Goal: Task Accomplishment & Management: Use online tool/utility

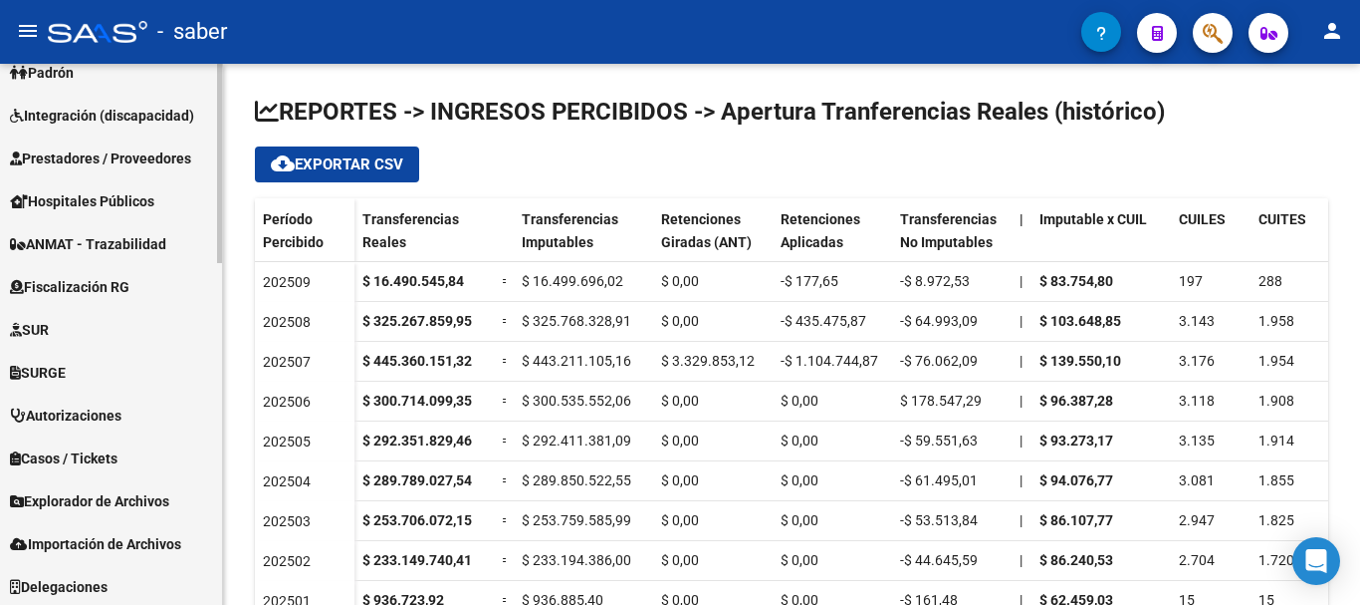
scroll to position [926, 0]
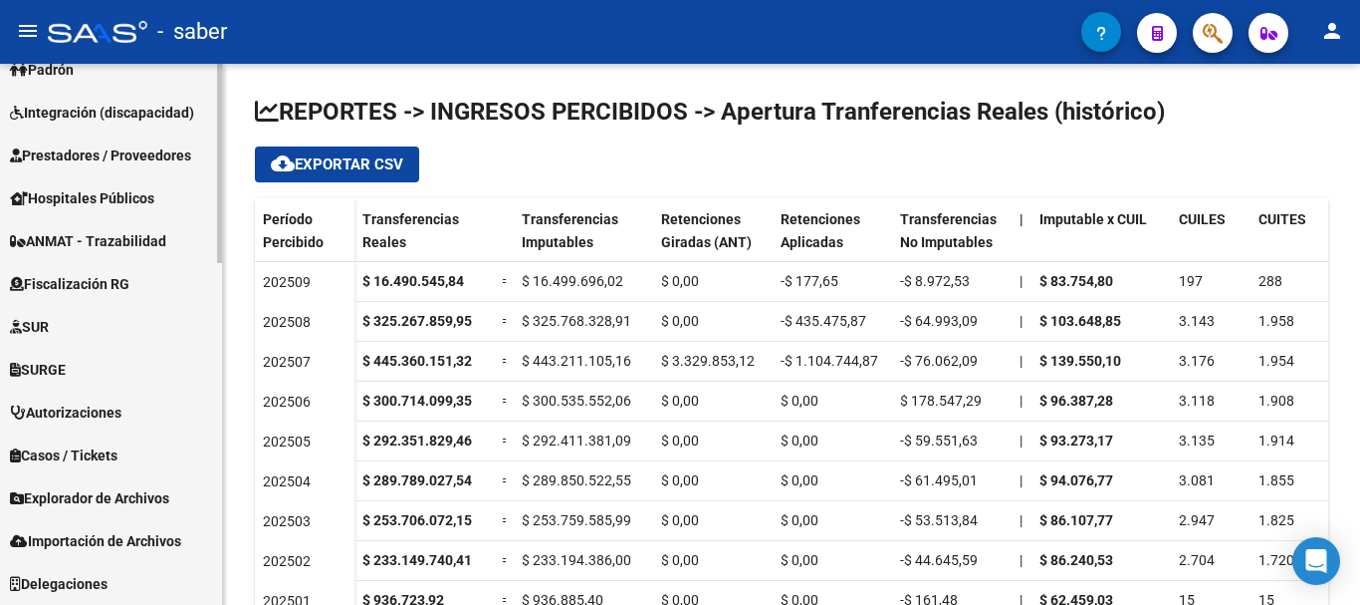
click at [102, 532] on span "Importación de Archivos" at bounding box center [95, 541] width 171 height 22
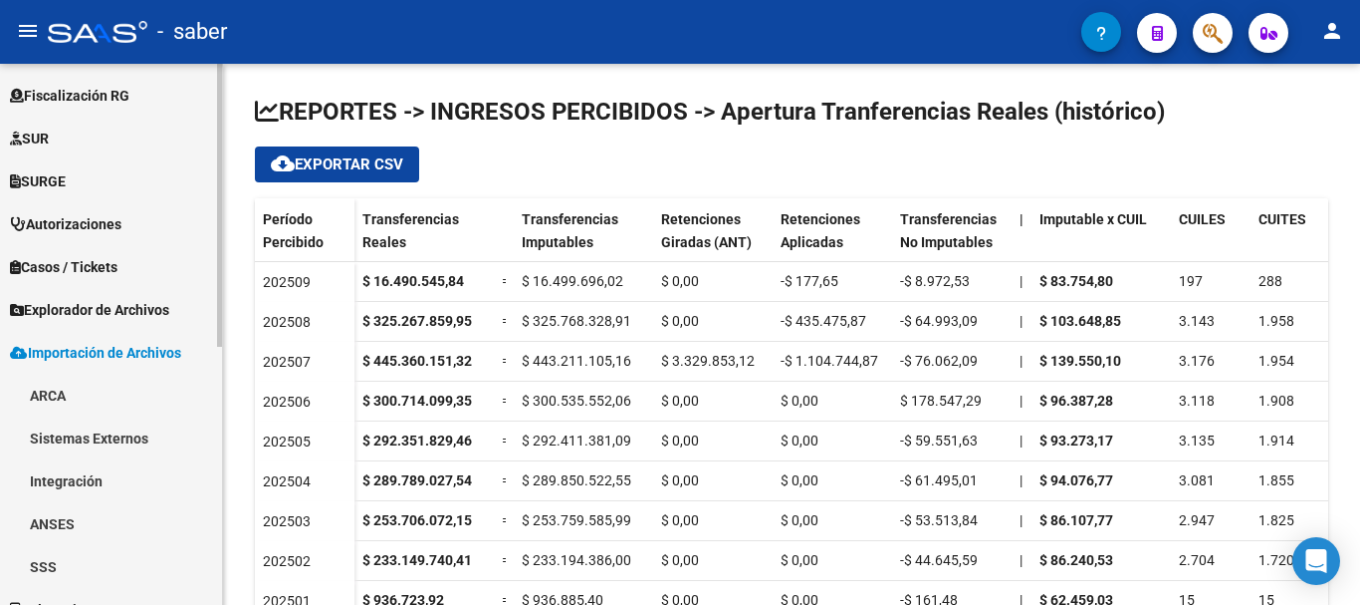
scroll to position [495, 0]
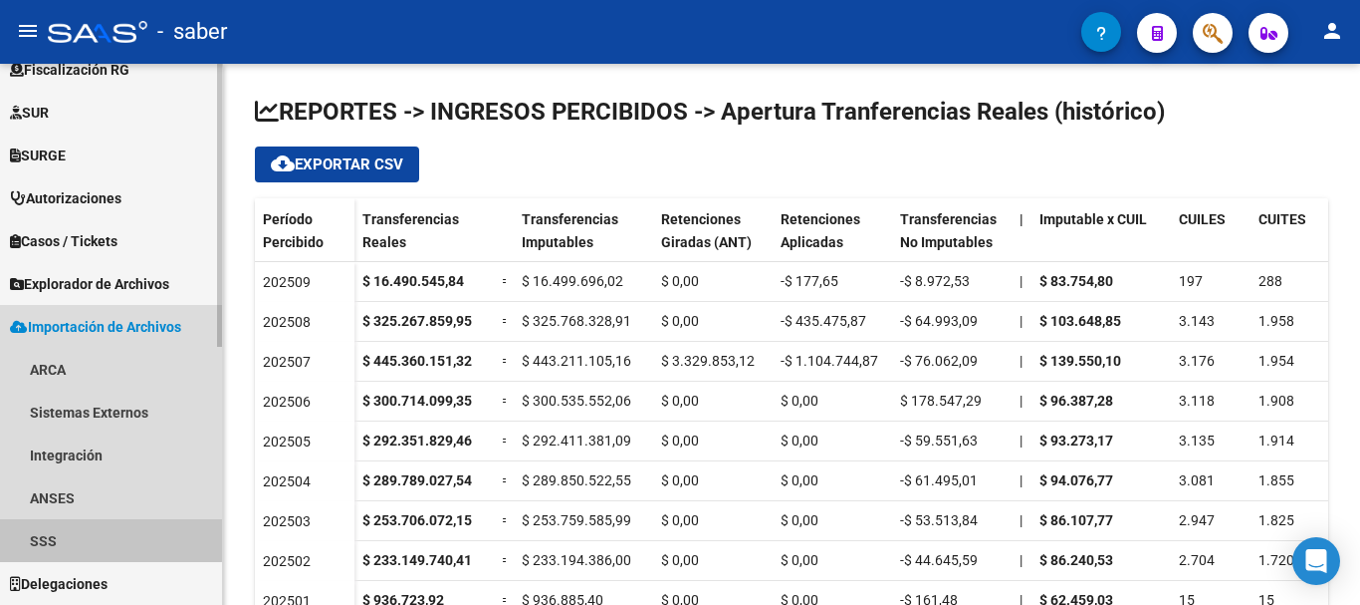
click at [48, 536] on link "SSS" at bounding box center [111, 540] width 222 height 43
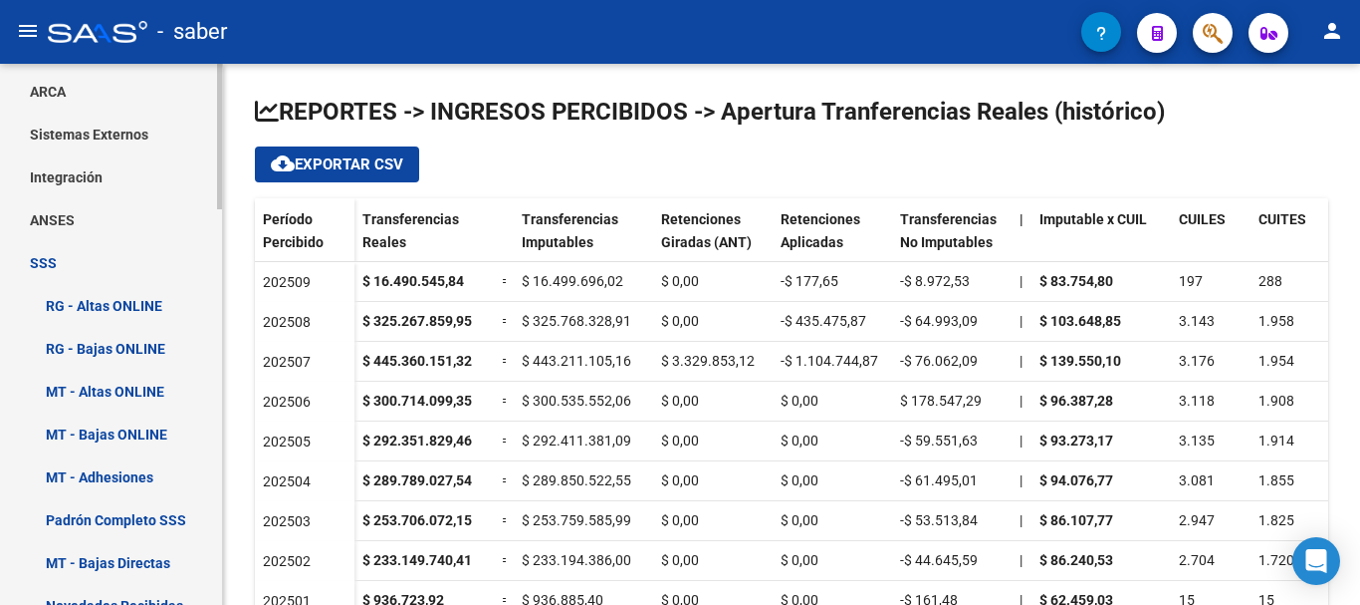
scroll to position [794, 0]
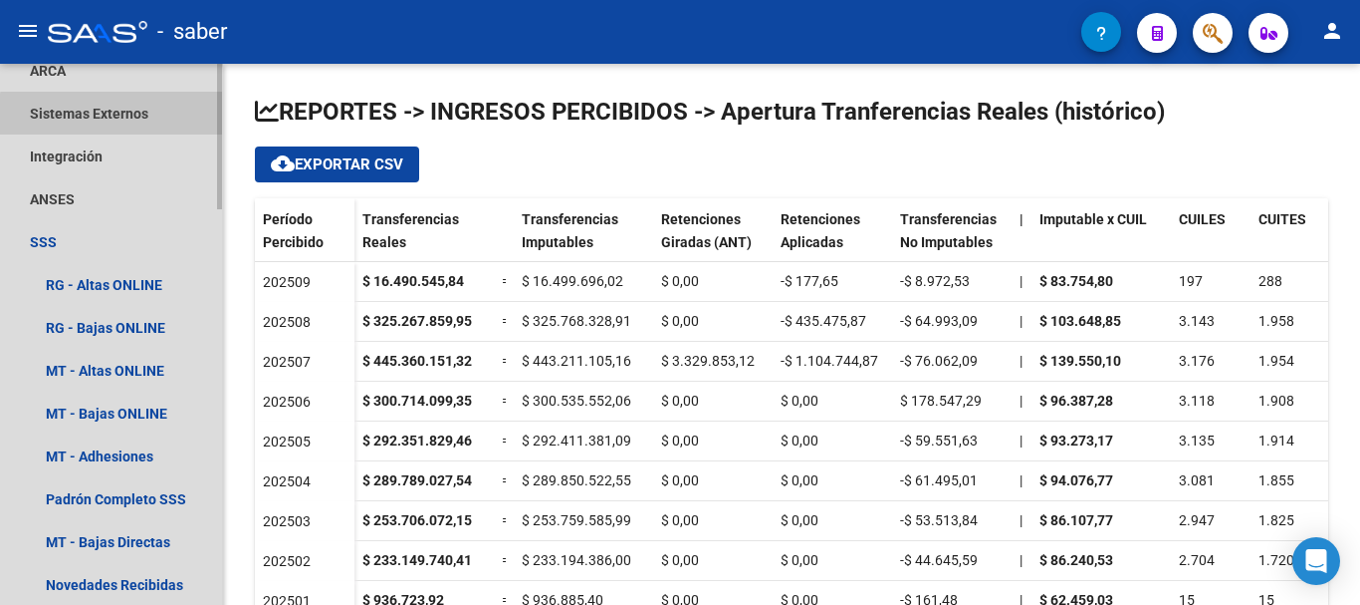
click at [125, 116] on link "Sistemas Externos" at bounding box center [111, 113] width 222 height 43
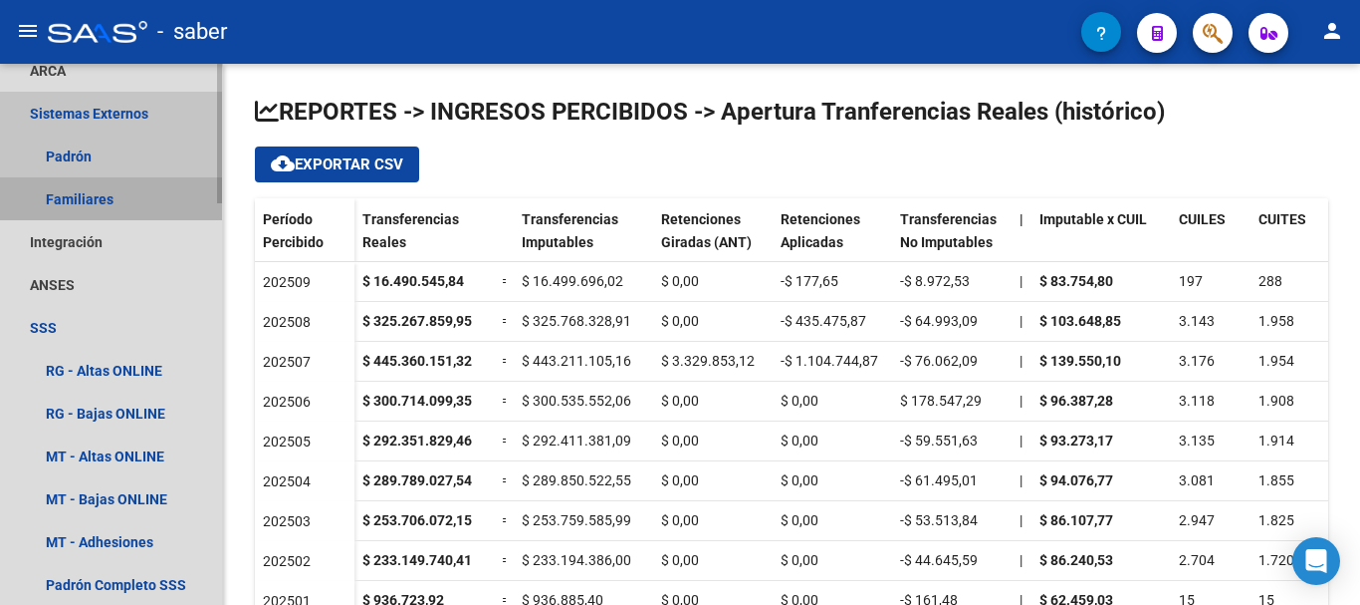
click at [80, 193] on link "Familiares" at bounding box center [111, 198] width 222 height 43
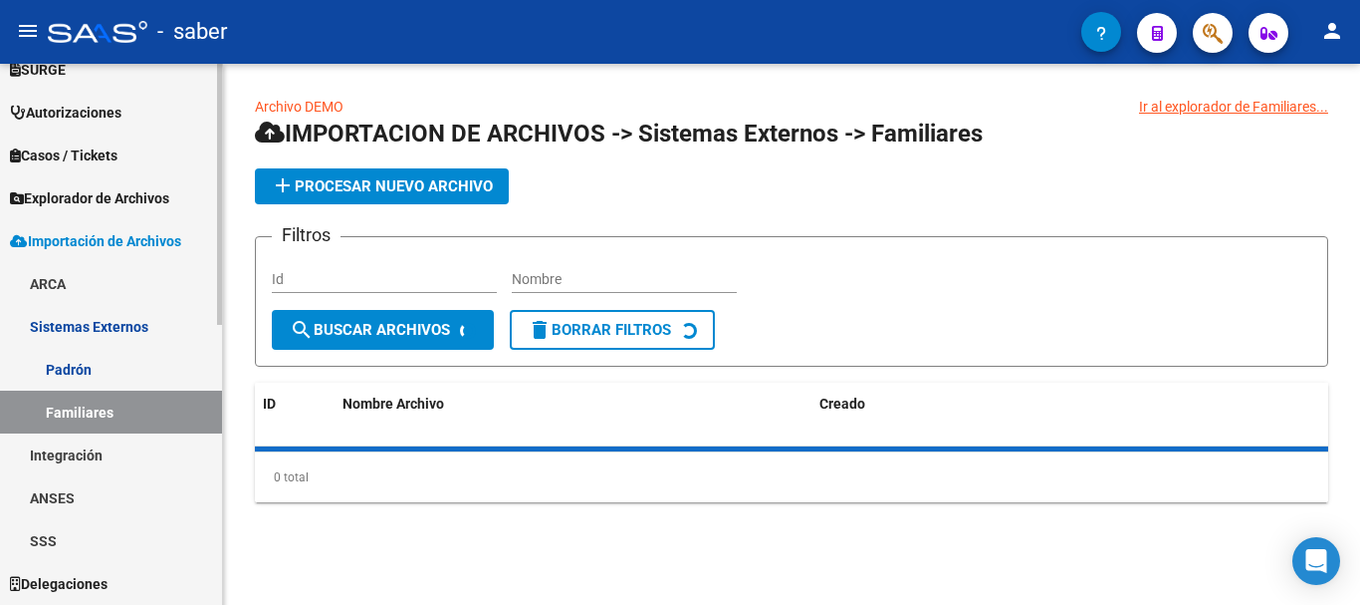
scroll to position [581, 0]
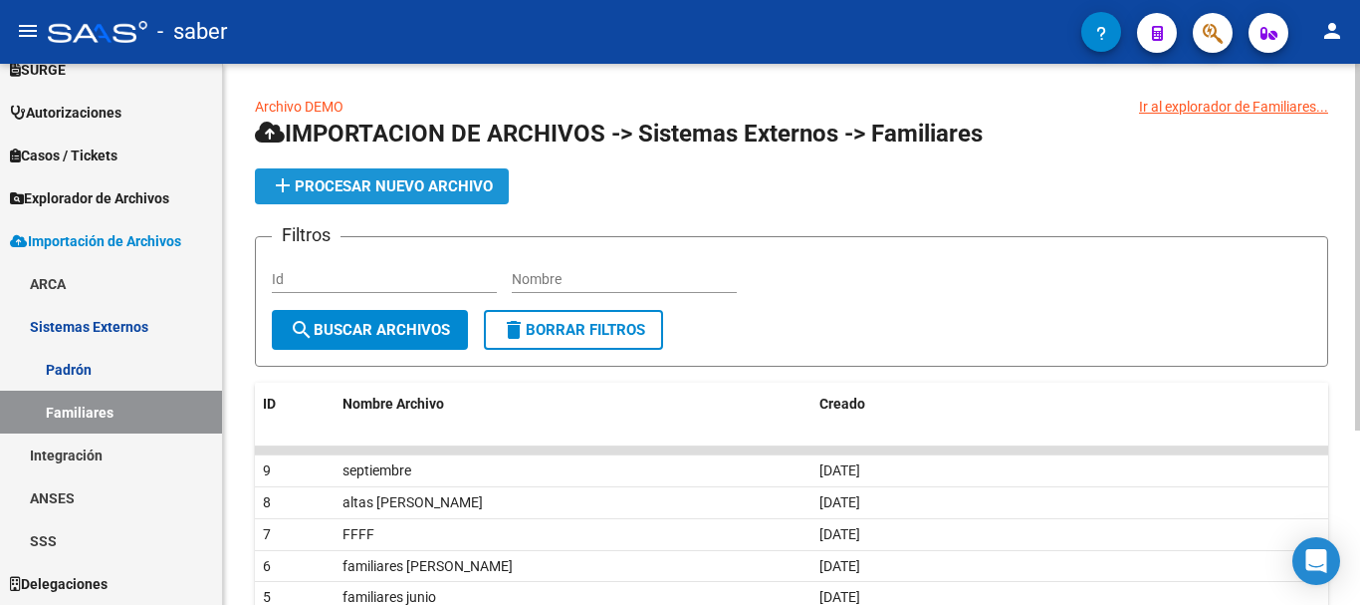
click at [371, 201] on button "add Procesar nuevo archivo" at bounding box center [382, 186] width 254 height 36
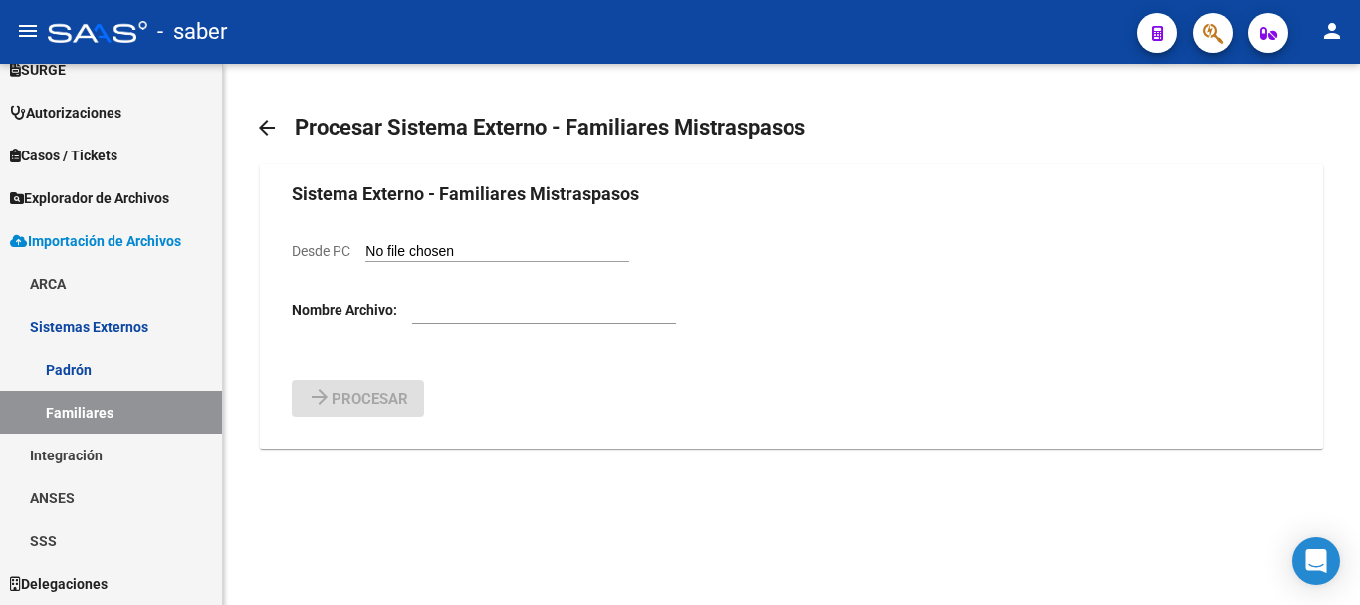
click at [259, 123] on mat-icon "arrow_back" at bounding box center [267, 128] width 24 height 24
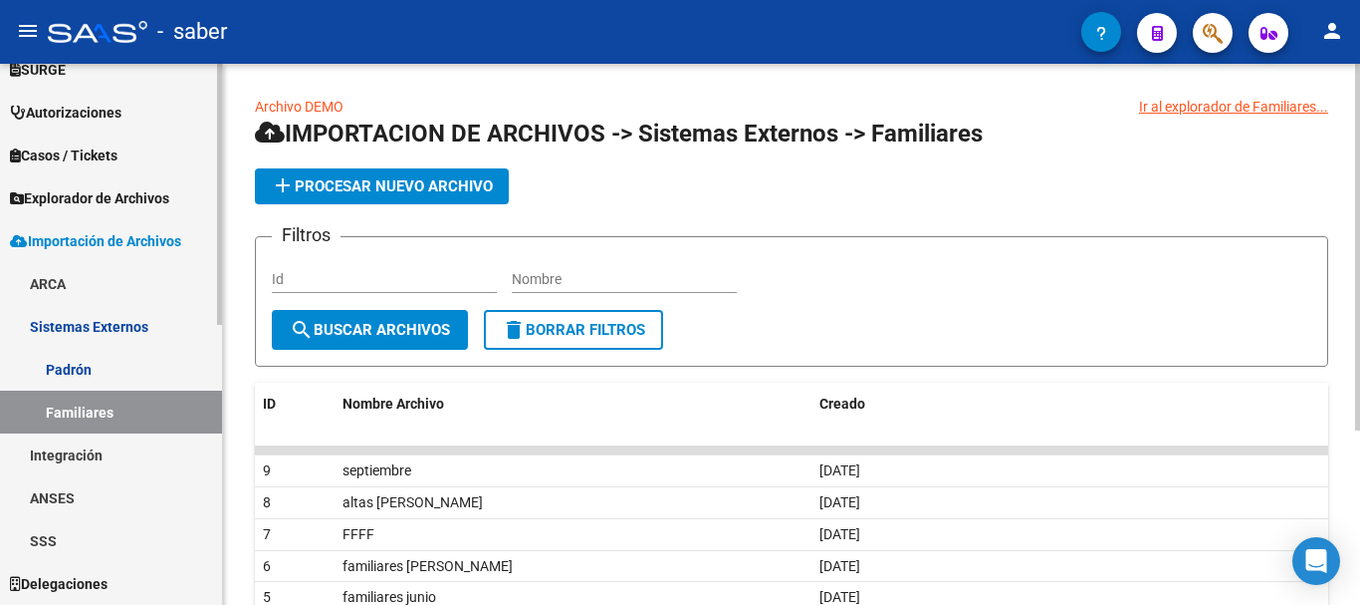
scroll to position [481, 0]
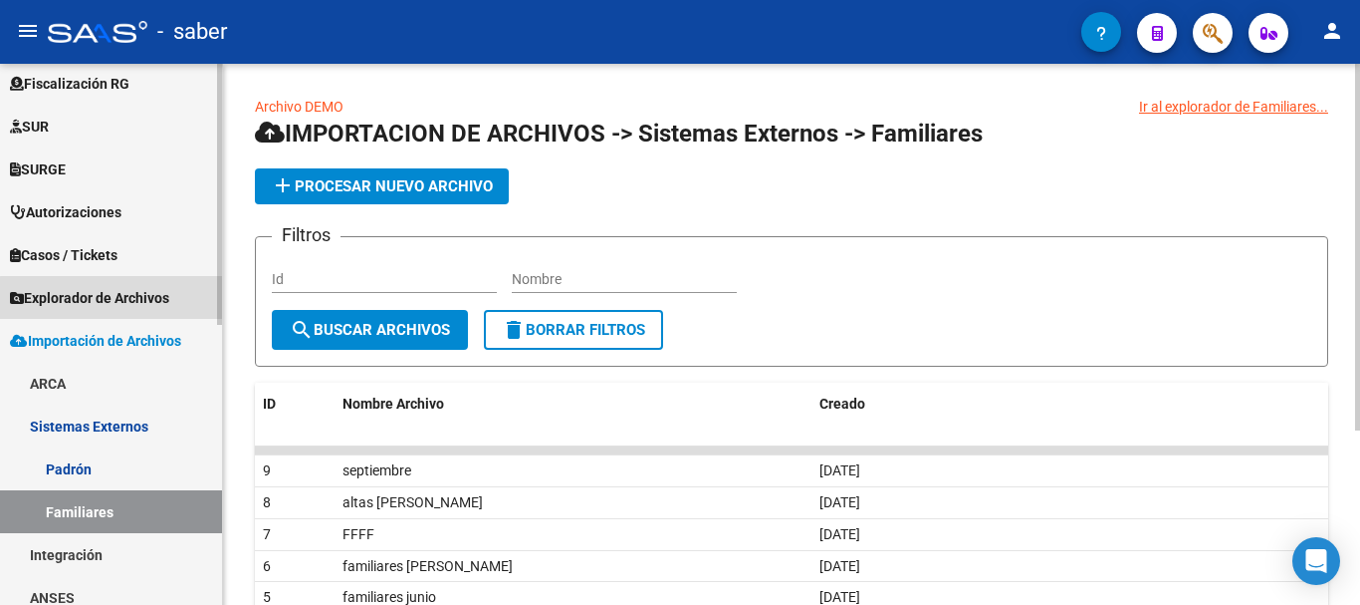
click at [116, 298] on span "Explorador de Archivos" at bounding box center [89, 298] width 159 height 22
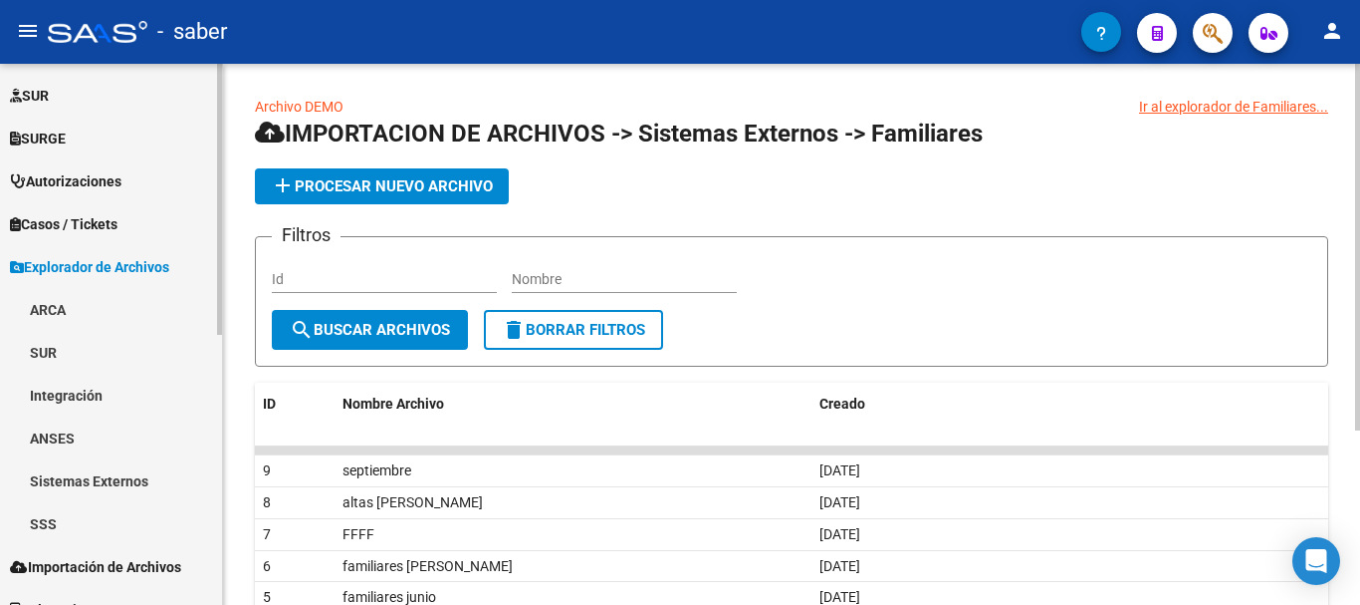
scroll to position [538, 0]
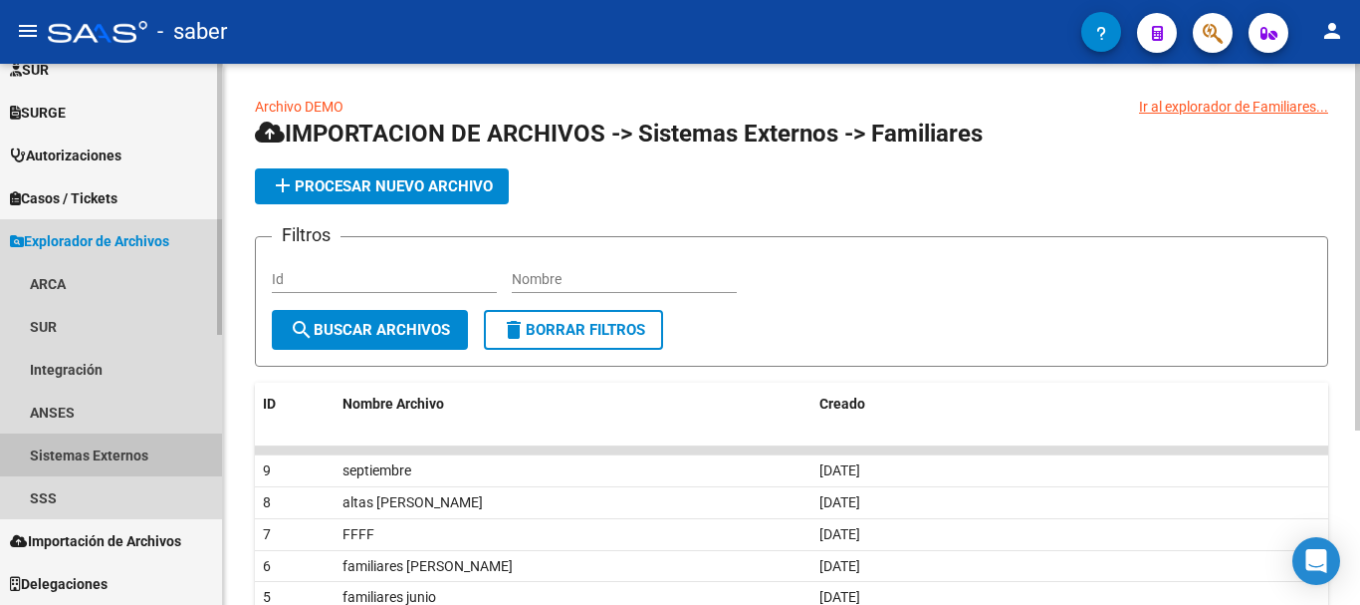
click at [76, 454] on link "Sistemas Externos" at bounding box center [111, 454] width 222 height 43
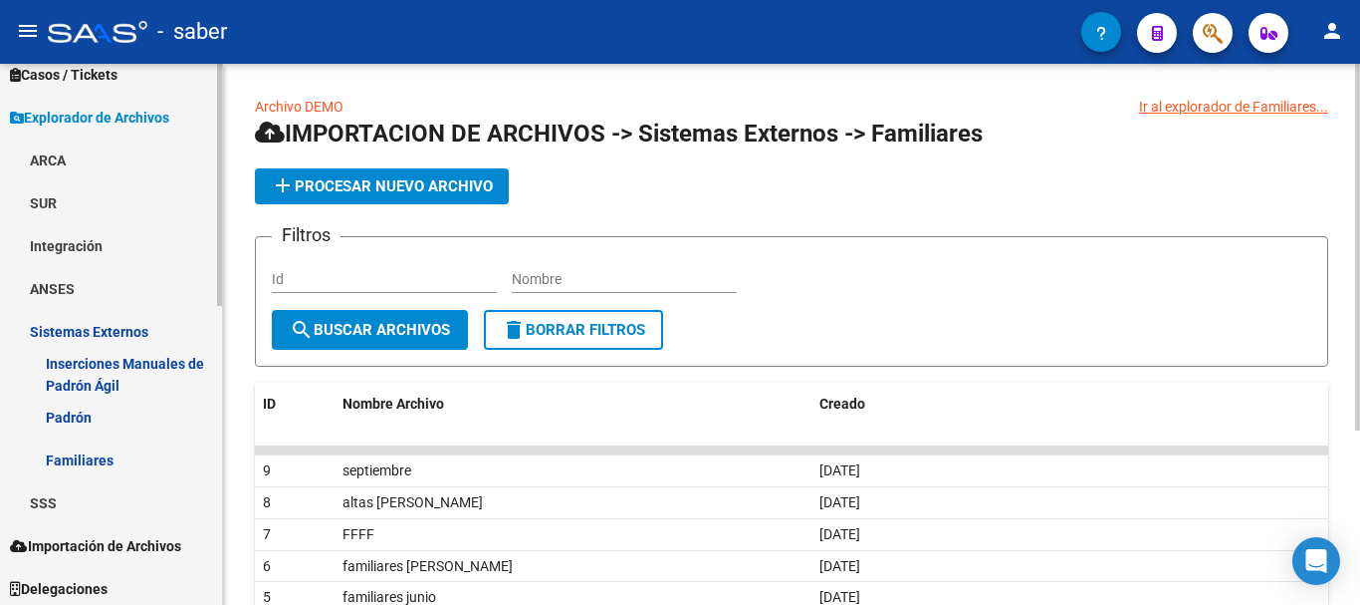
scroll to position [666, 0]
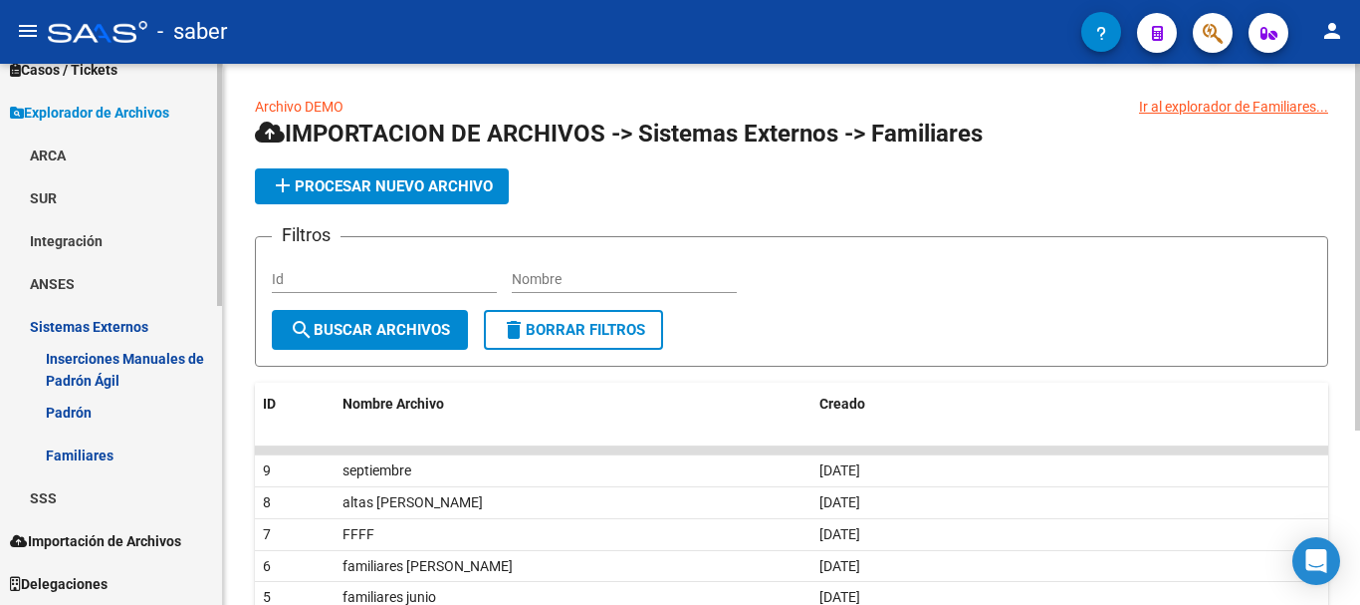
click at [96, 462] on link "Familiares" at bounding box center [111, 454] width 222 height 43
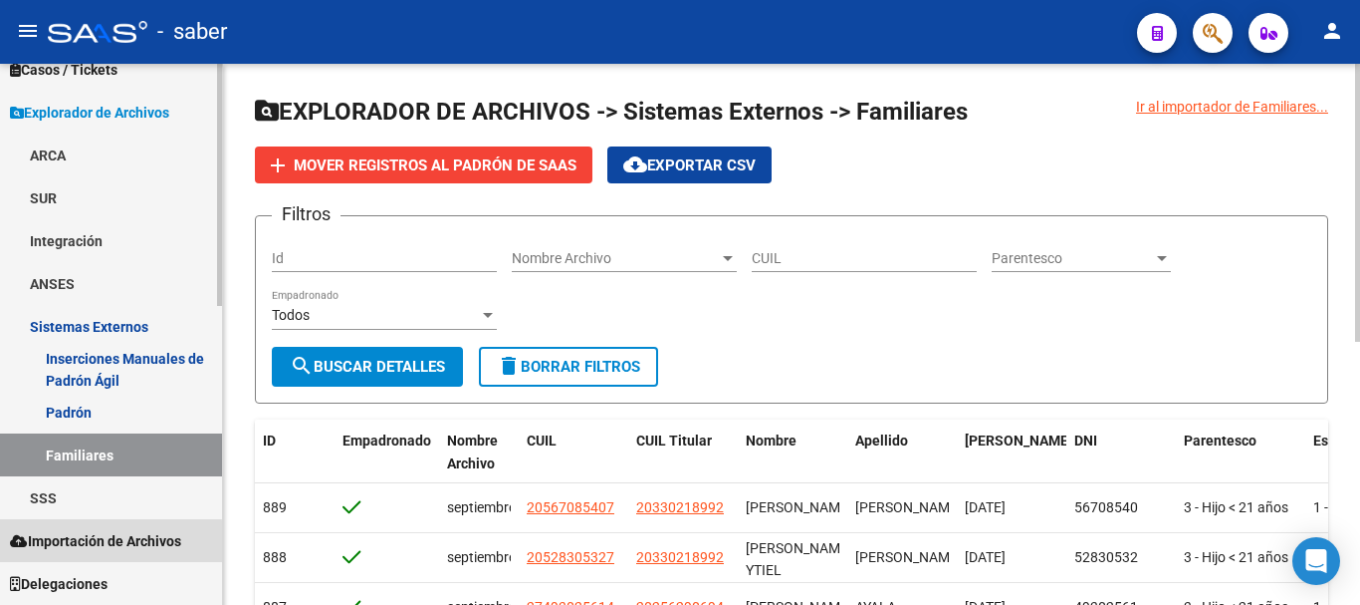
click at [105, 542] on span "Importación de Archivos" at bounding box center [95, 541] width 171 height 22
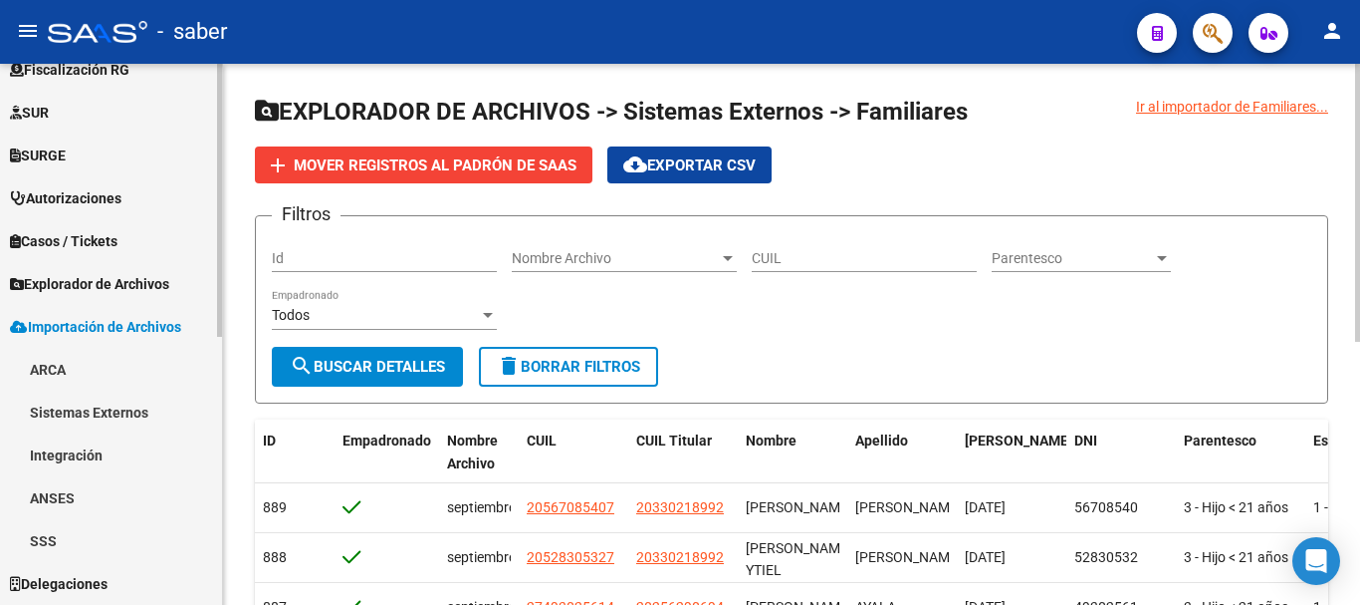
scroll to position [495, 0]
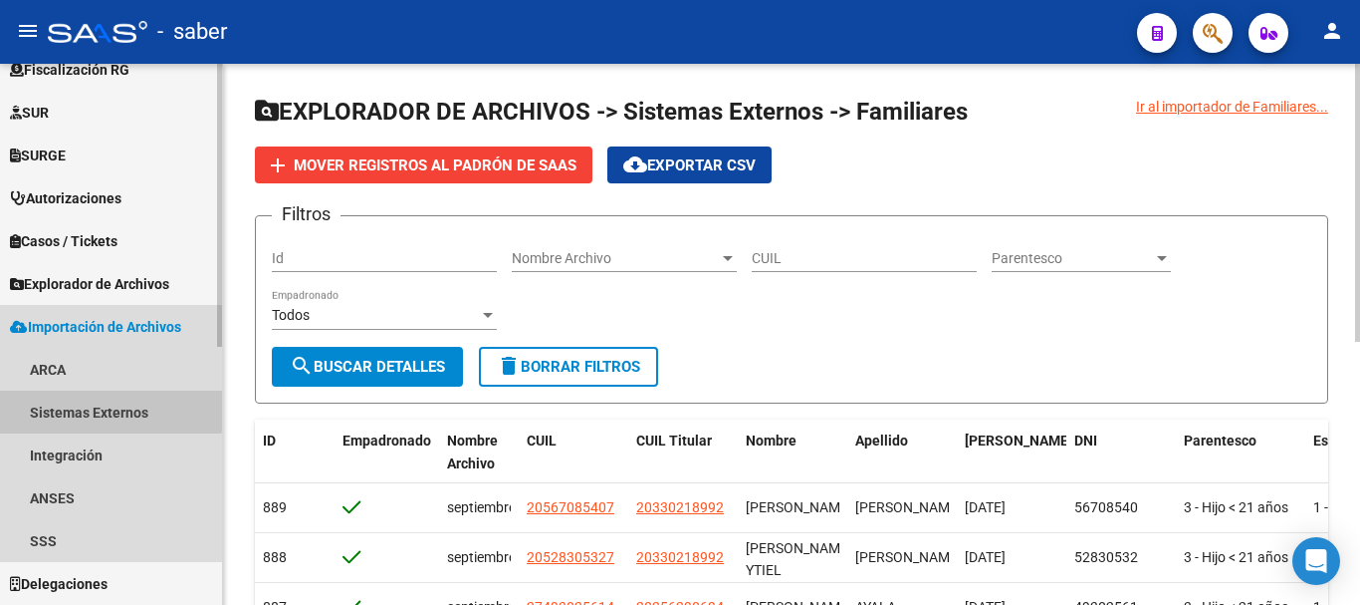
click at [85, 402] on link "Sistemas Externos" at bounding box center [111, 411] width 222 height 43
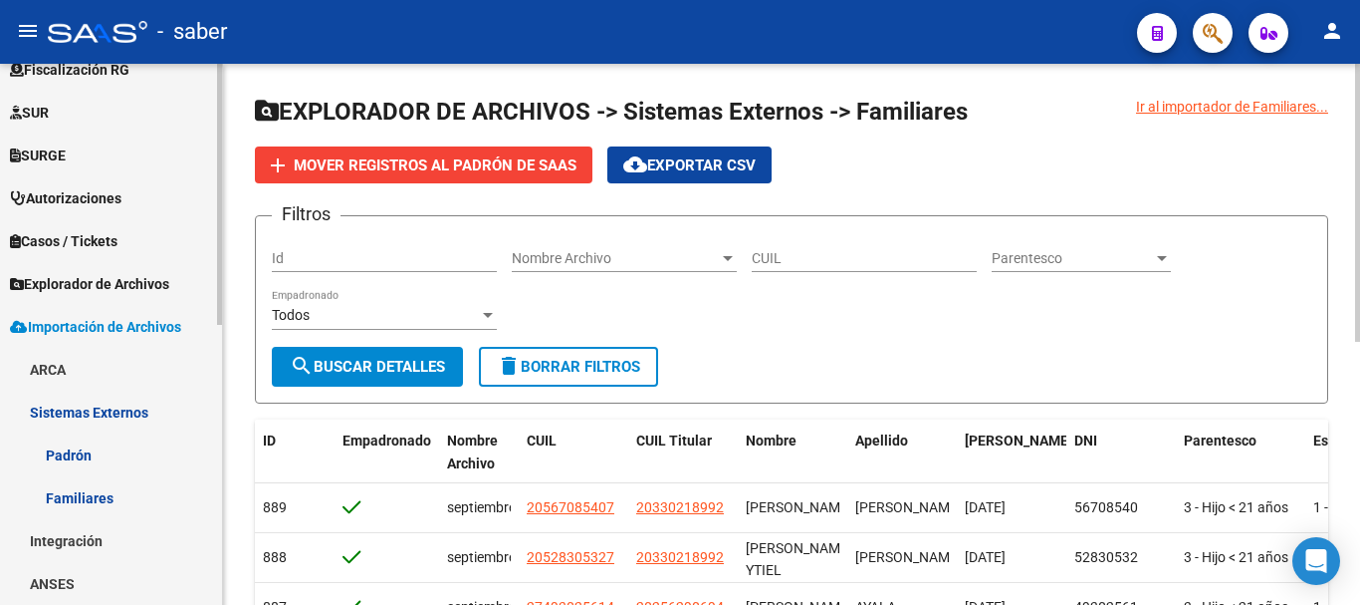
click at [88, 501] on link "Familiares" at bounding box center [111, 497] width 222 height 43
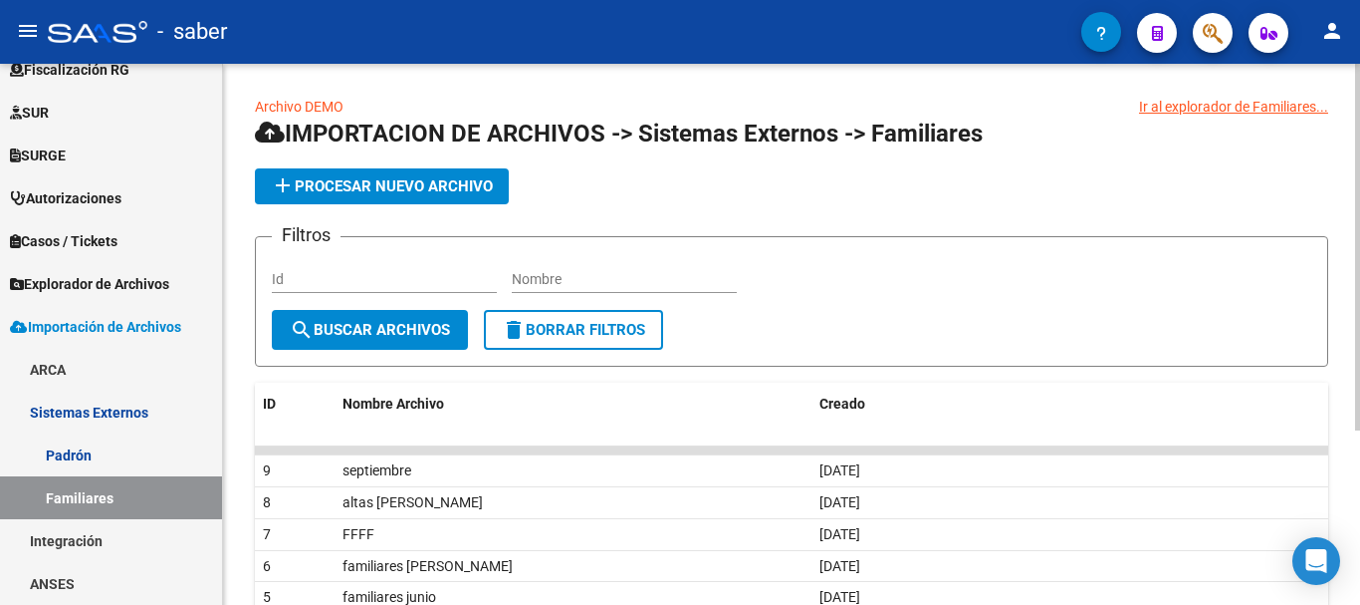
click at [265, 108] on link "Archivo DEMO" at bounding box center [299, 107] width 89 height 16
